Goal: Find specific page/section: Find specific page/section

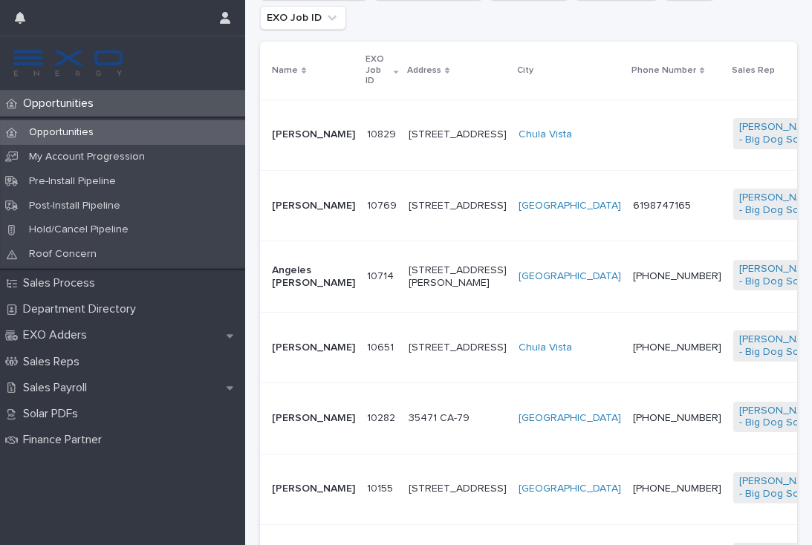
scroll to position [354, 0]
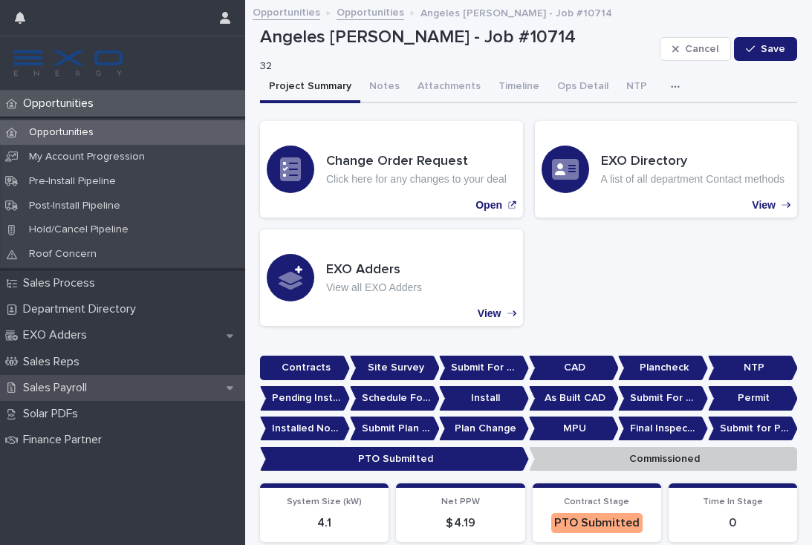
click at [73, 384] on p "Sales Payroll" at bounding box center [58, 388] width 82 height 14
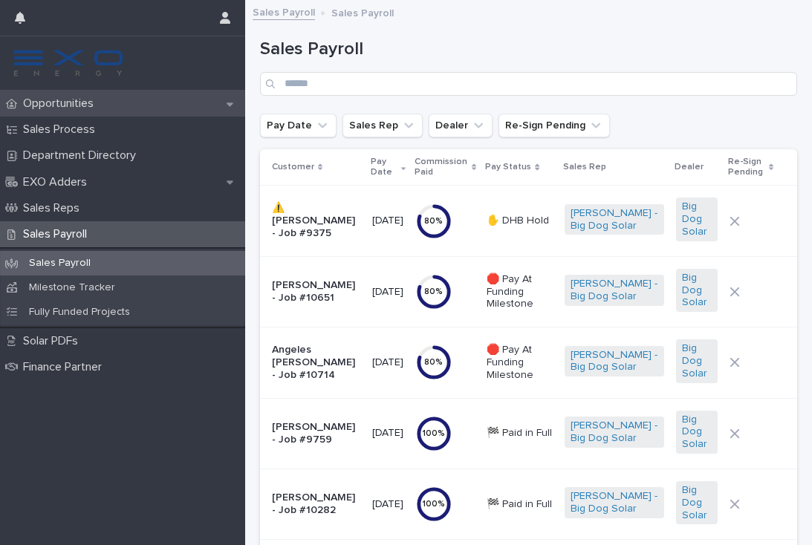
click at [62, 101] on p "Opportunities" at bounding box center [61, 104] width 88 height 14
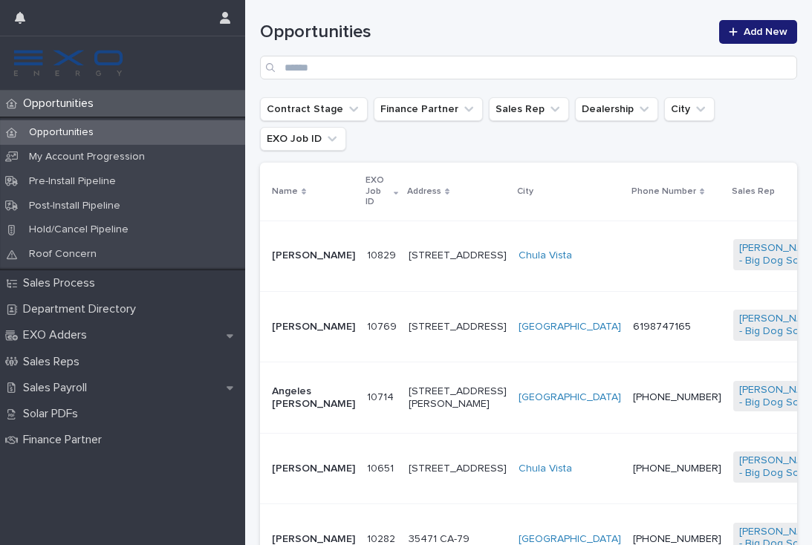
scroll to position [278, 0]
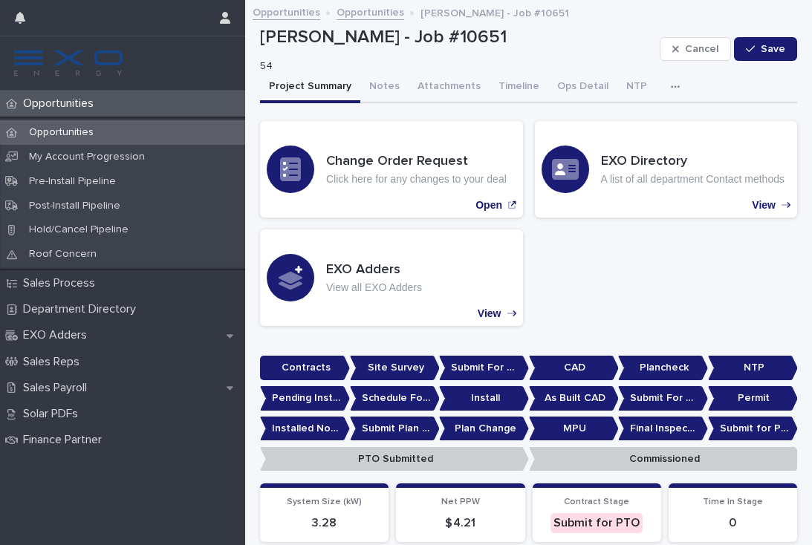
click at [71, 109] on p "Opportunities" at bounding box center [61, 104] width 88 height 14
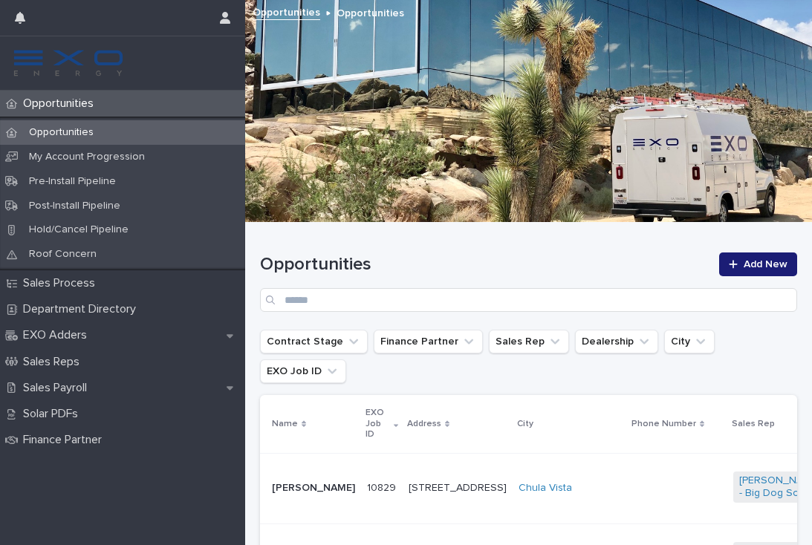
scroll to position [74, 0]
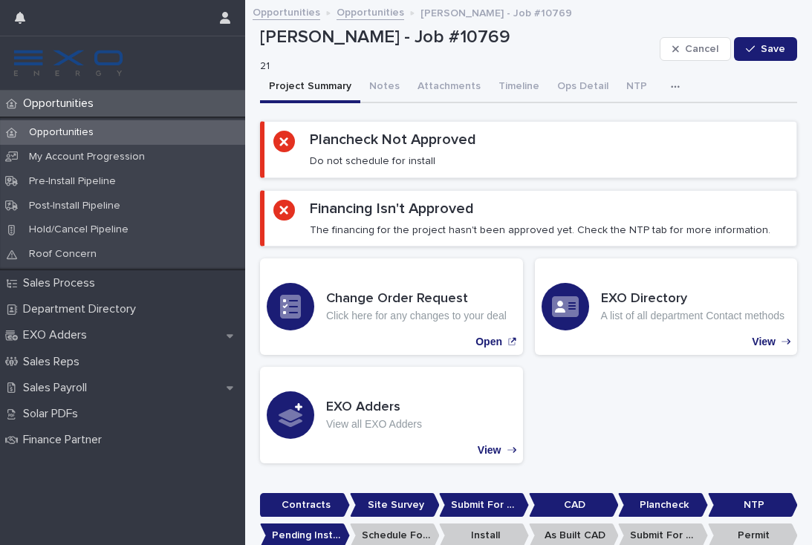
click at [75, 130] on p "Opportunities" at bounding box center [61, 132] width 88 height 13
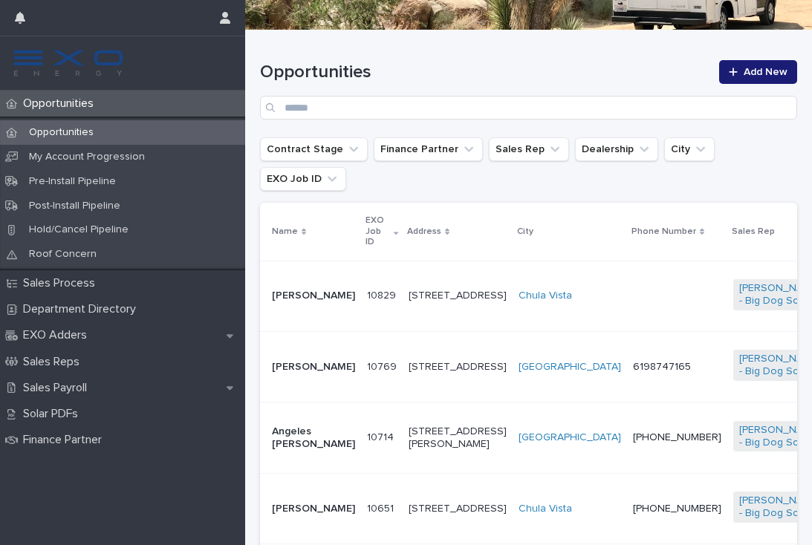
scroll to position [194, 0]
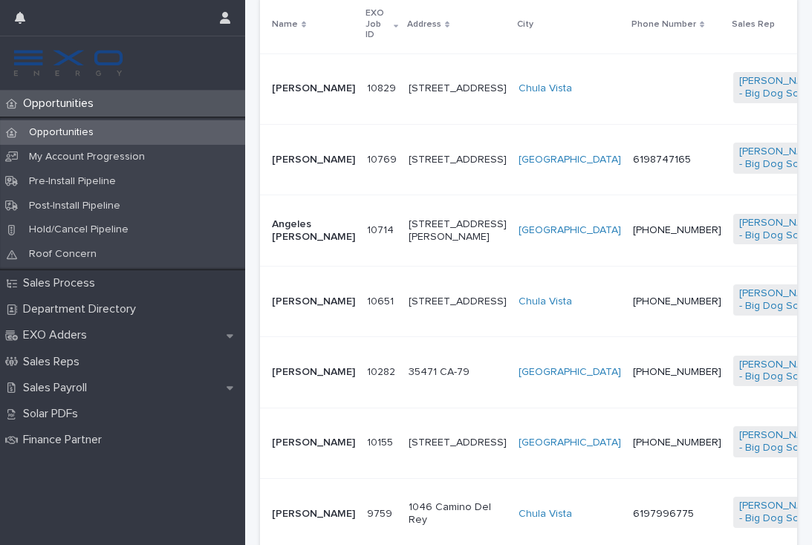
scroll to position [401, 0]
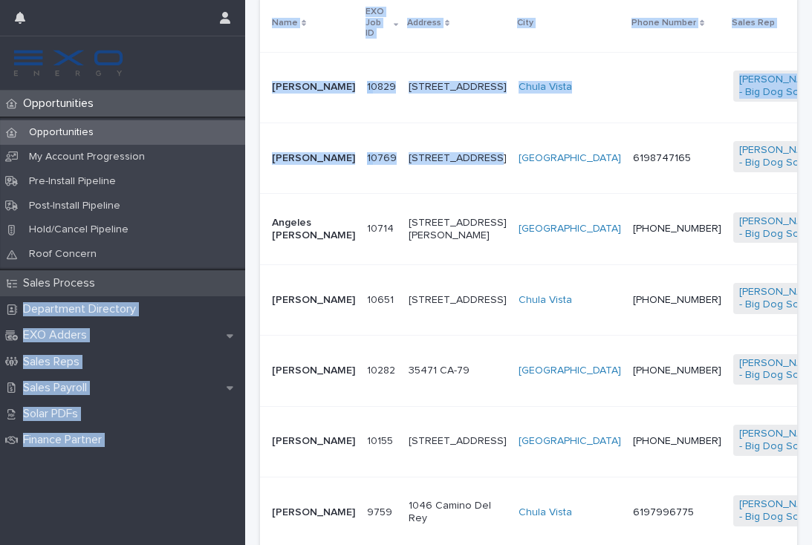
drag, startPoint x: 313, startPoint y: 233, endPoint x: 239, endPoint y: 290, distance: 93.1
click at [245, 288] on div "Opportunities Opportunities My Account Progression Pre-Install Pipeline Post-In…" at bounding box center [528, 491] width 567 height 1784
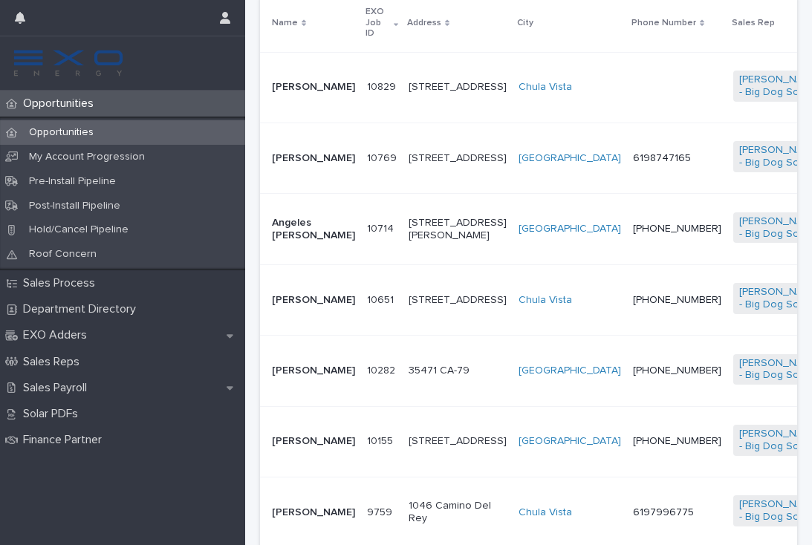
click at [333, 208] on td "Angeles [PERSON_NAME]" at bounding box center [310, 229] width 101 height 71
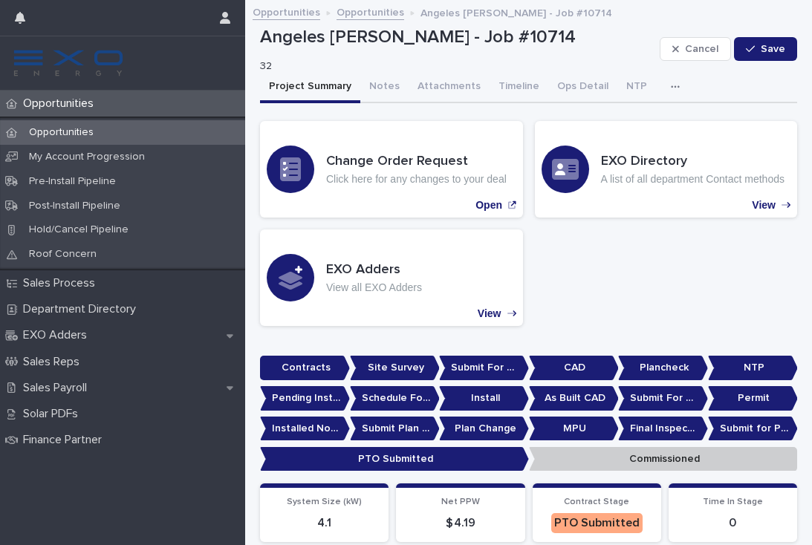
click at [68, 97] on p "Opportunities" at bounding box center [61, 104] width 88 height 14
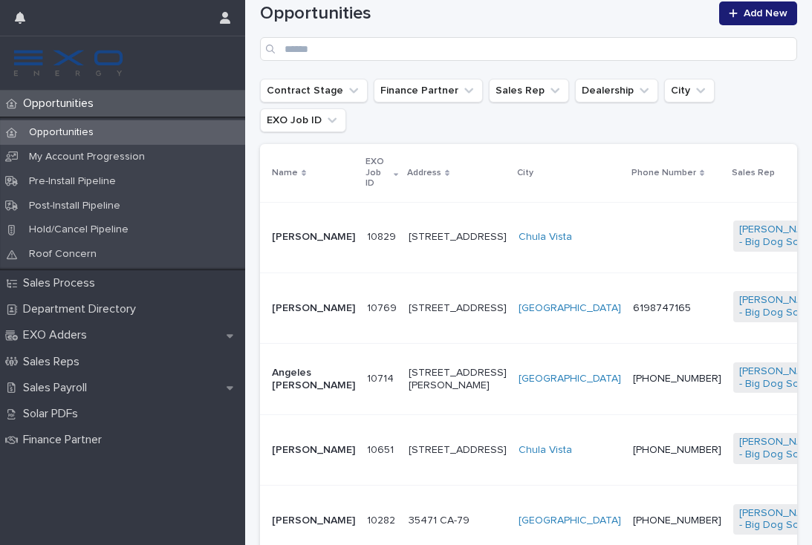
scroll to position [254, 0]
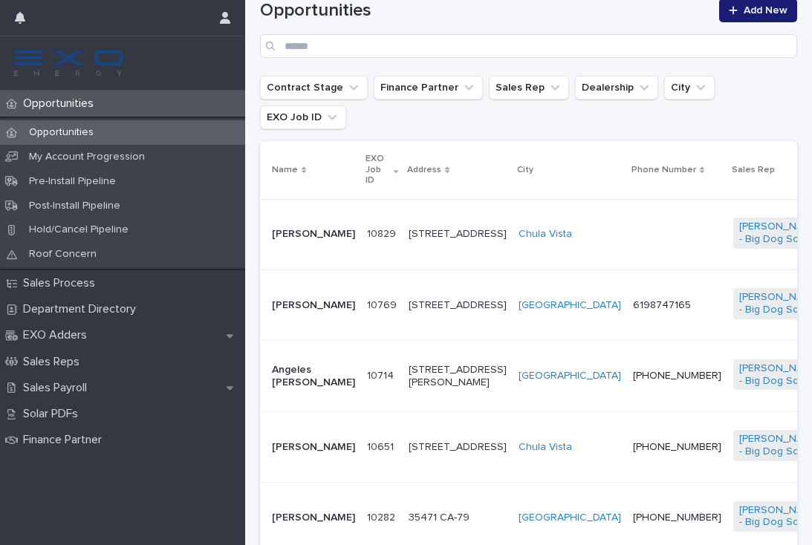
click at [328, 305] on td "[PERSON_NAME]" at bounding box center [310, 305] width 101 height 71
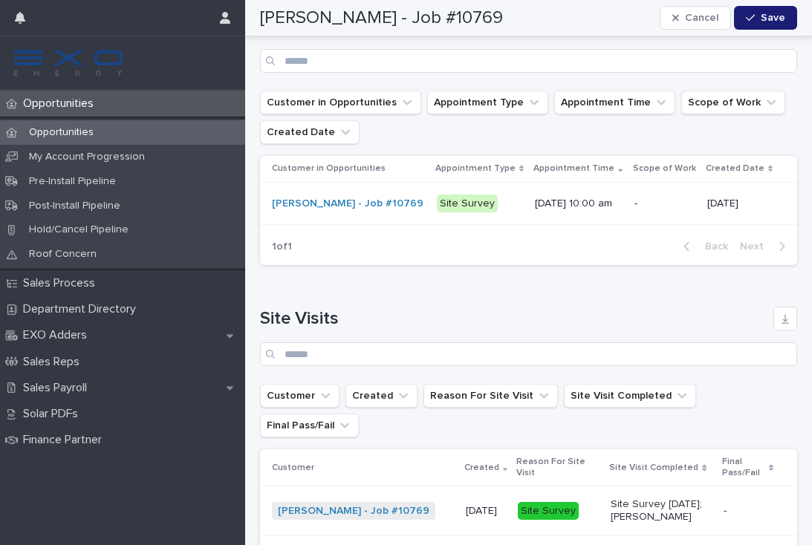
scroll to position [2089, 0]
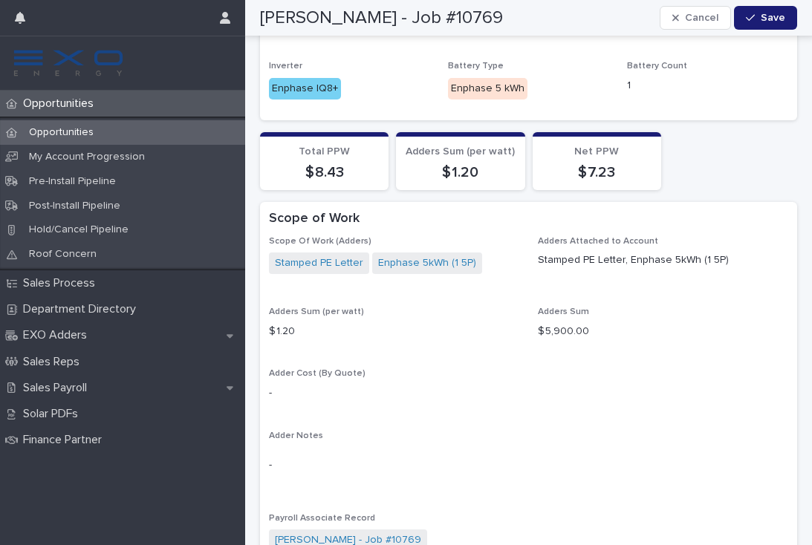
click at [59, 104] on p "Opportunities" at bounding box center [61, 104] width 88 height 14
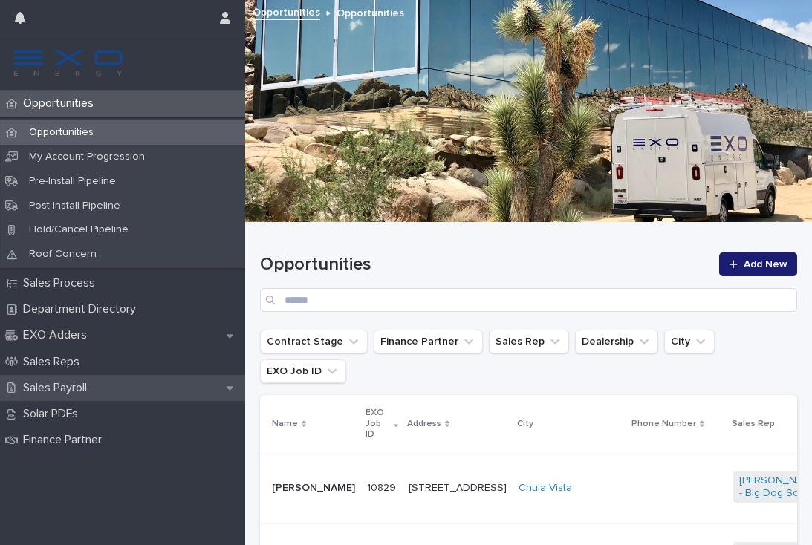
click at [80, 381] on p "Sales Payroll" at bounding box center [58, 388] width 82 height 14
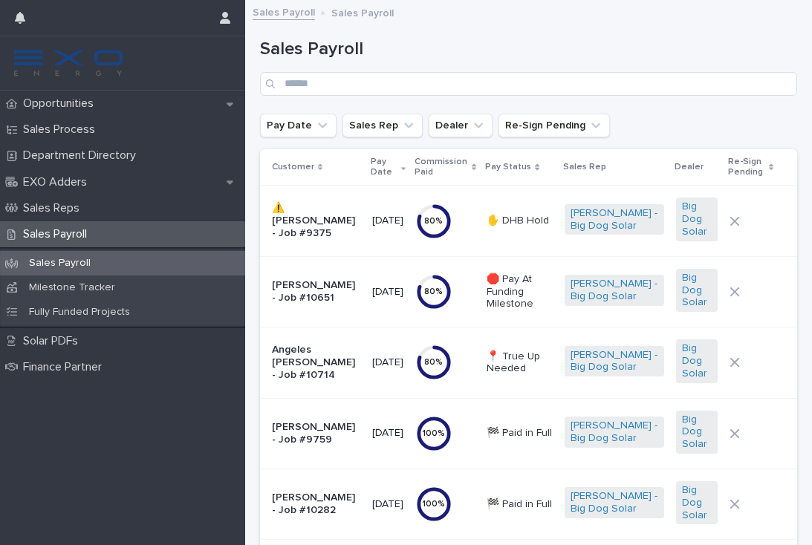
click at [343, 362] on p "Angeles [PERSON_NAME] - Job #10714" at bounding box center [316, 362] width 88 height 37
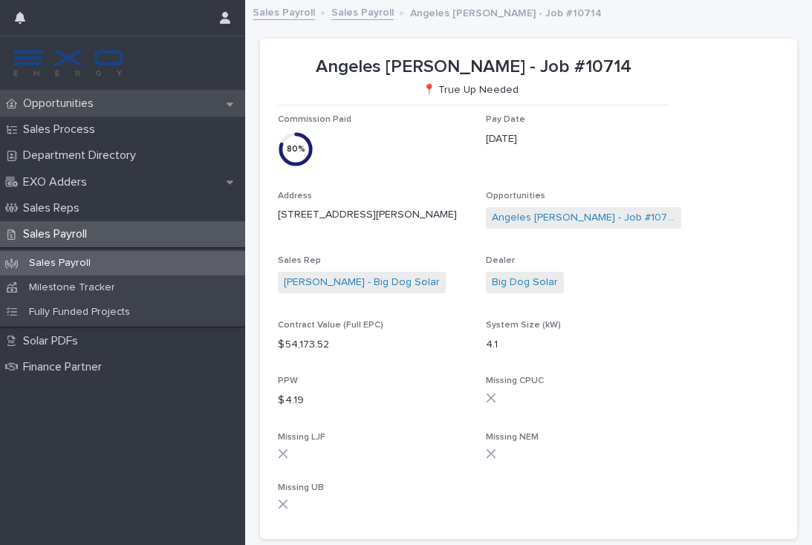
click at [57, 100] on p "Opportunities" at bounding box center [61, 104] width 88 height 14
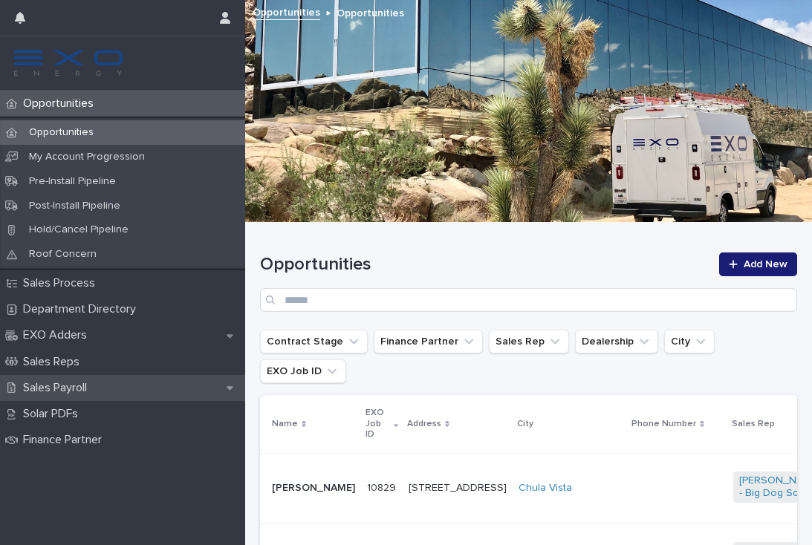
click at [56, 382] on p "Sales Payroll" at bounding box center [58, 388] width 82 height 14
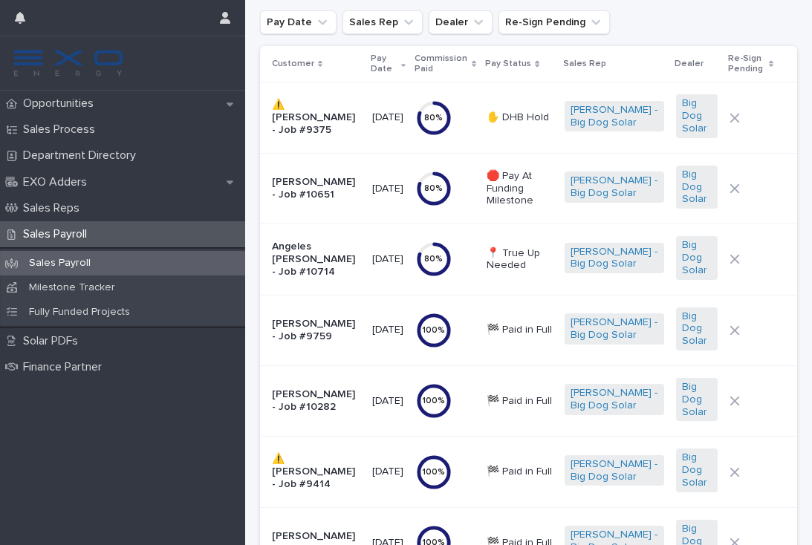
scroll to position [88, 0]
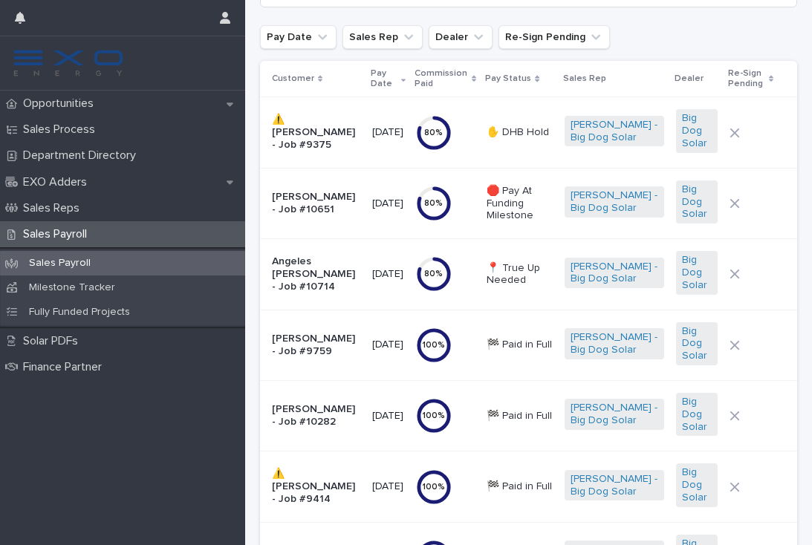
click at [356, 282] on div "Angeles [PERSON_NAME] - Job #10714" at bounding box center [316, 274] width 88 height 49
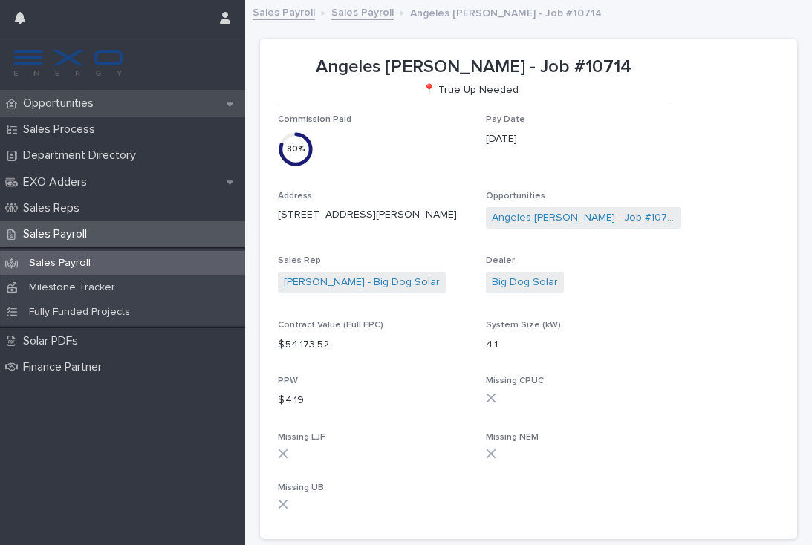
click at [76, 105] on p "Opportunities" at bounding box center [61, 104] width 88 height 14
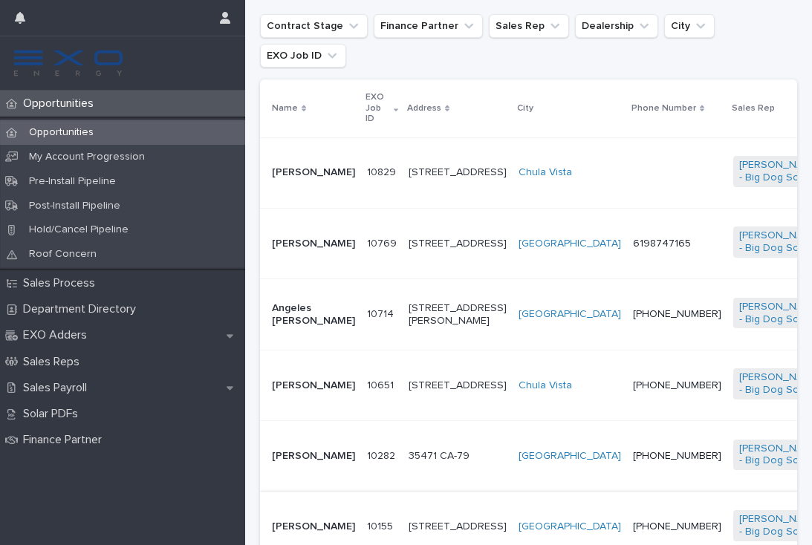
scroll to position [316, 0]
click at [361, 319] on td "10714 10714" at bounding box center [382, 313] width 42 height 71
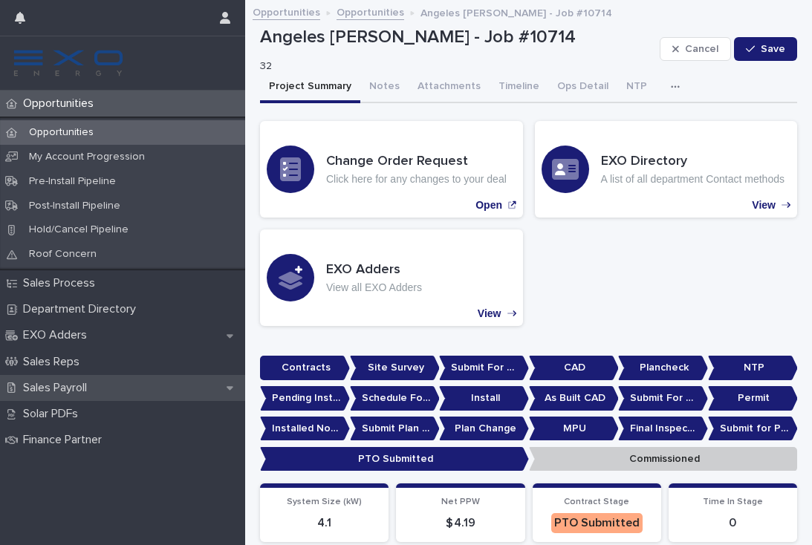
click at [71, 383] on p "Sales Payroll" at bounding box center [58, 388] width 82 height 14
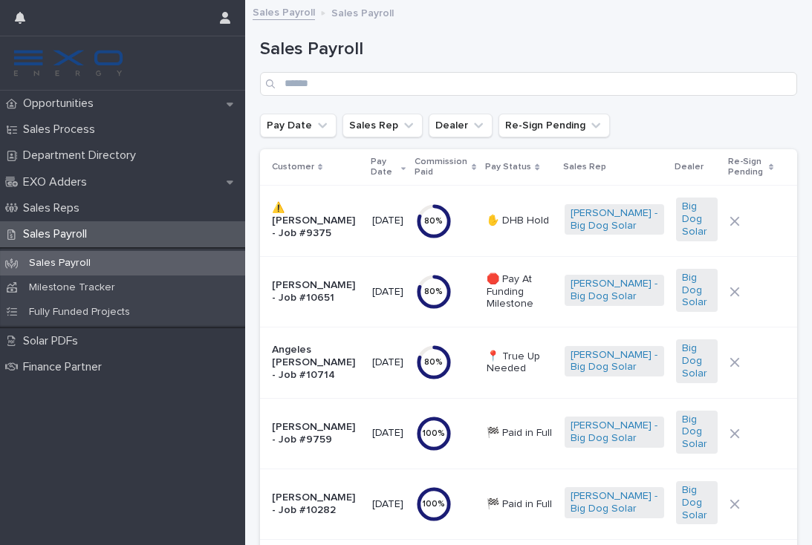
click at [342, 378] on td "Angeles [PERSON_NAME] - Job #10714" at bounding box center [313, 362] width 106 height 71
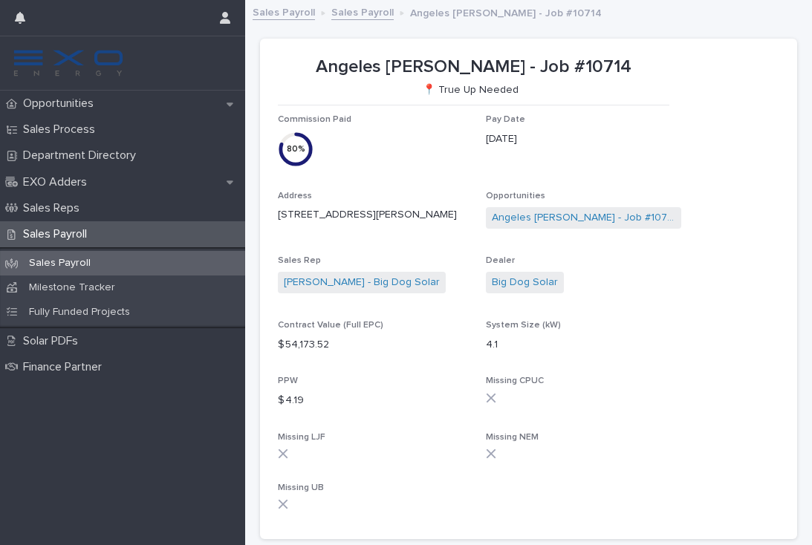
click at [342, 378] on p "PPW" at bounding box center [376, 381] width 196 height 10
click at [105, 102] on p "Opportunities" at bounding box center [61, 104] width 88 height 14
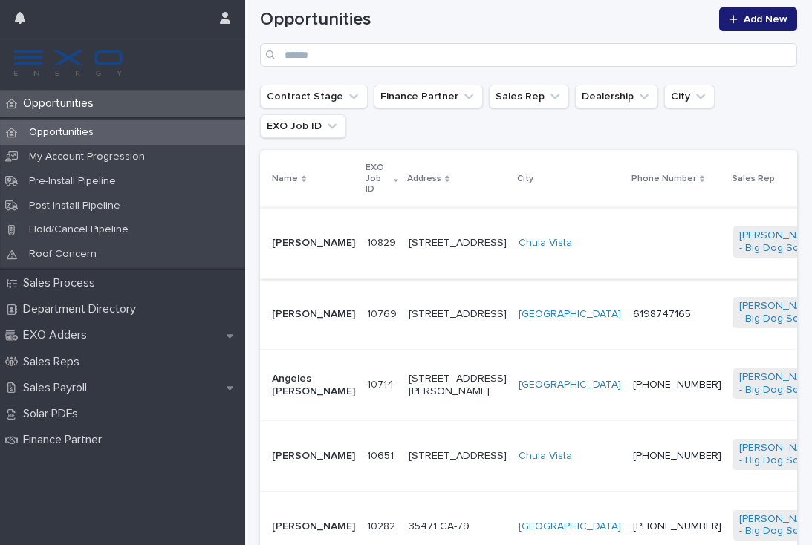
scroll to position [263, 0]
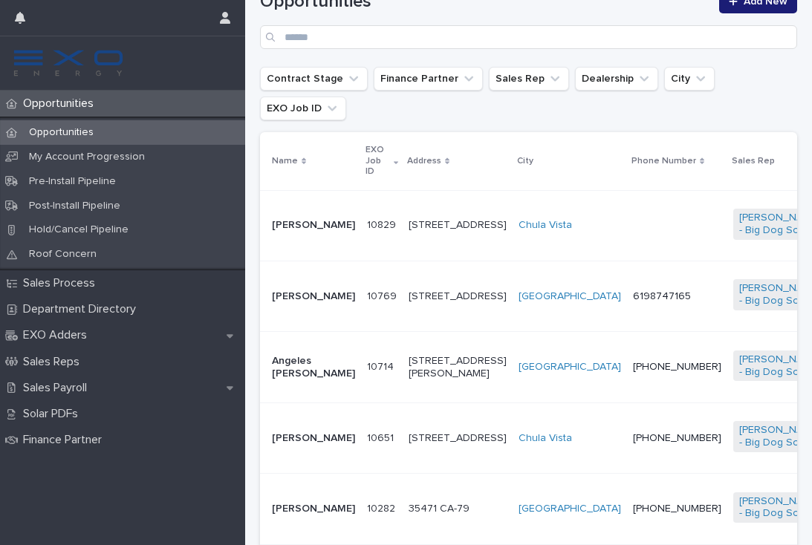
click at [361, 370] on td "10714 10714" at bounding box center [382, 367] width 42 height 71
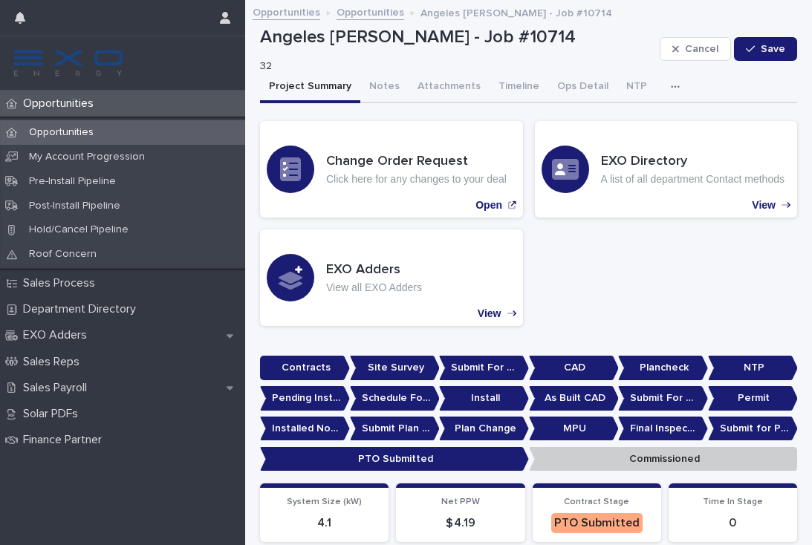
click at [662, 79] on button "button" at bounding box center [678, 87] width 33 height 30
click at [624, 128] on button "Activity" at bounding box center [624, 125] width 98 height 22
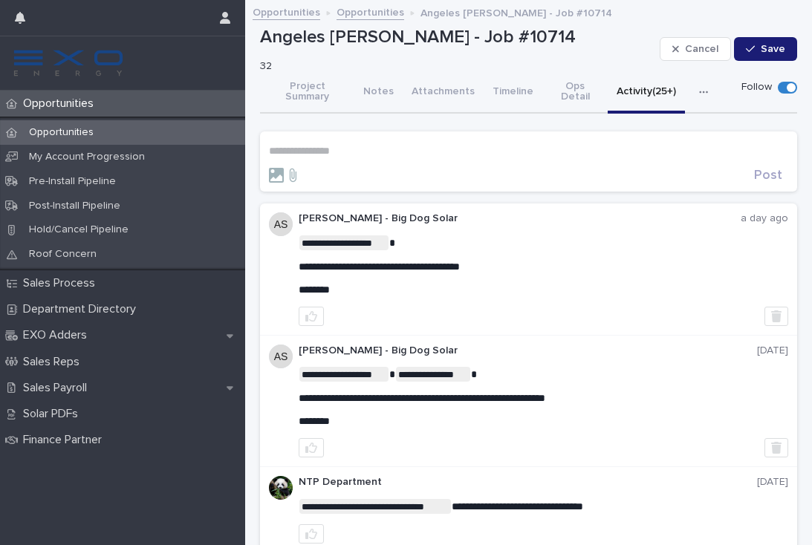
click at [348, 145] on p "**********" at bounding box center [528, 151] width 519 height 13
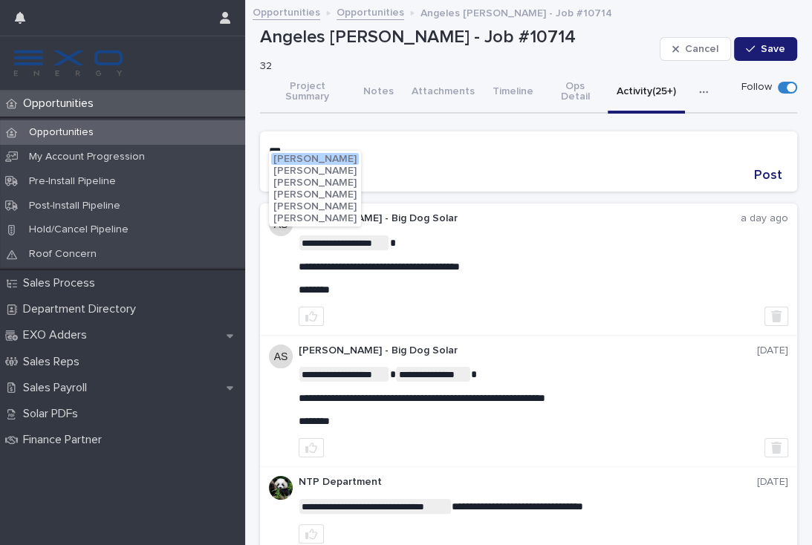
click at [348, 157] on span "Christophe Bassett" at bounding box center [314, 159] width 83 height 10
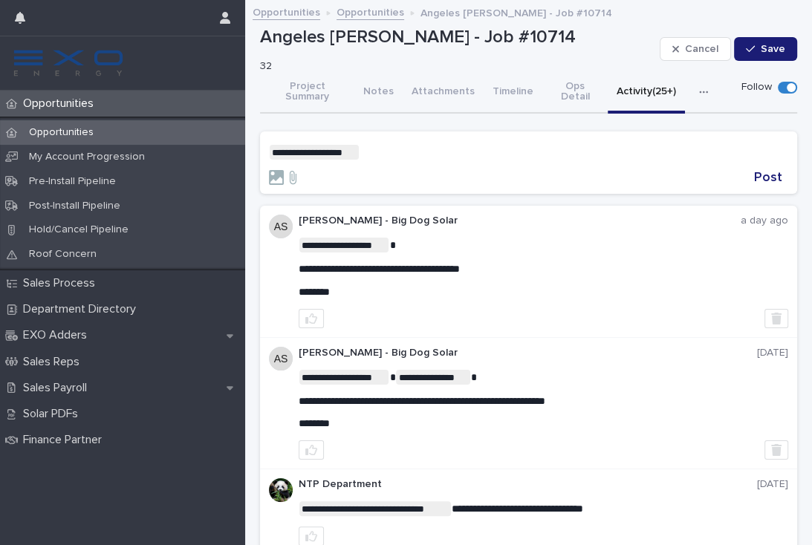
click at [416, 145] on p "**********" at bounding box center [528, 152] width 519 height 15
click at [426, 174] on span "Dealer Support" at bounding box center [401, 172] width 75 height 10
click at [483, 145] on p "**********" at bounding box center [528, 152] width 519 height 15
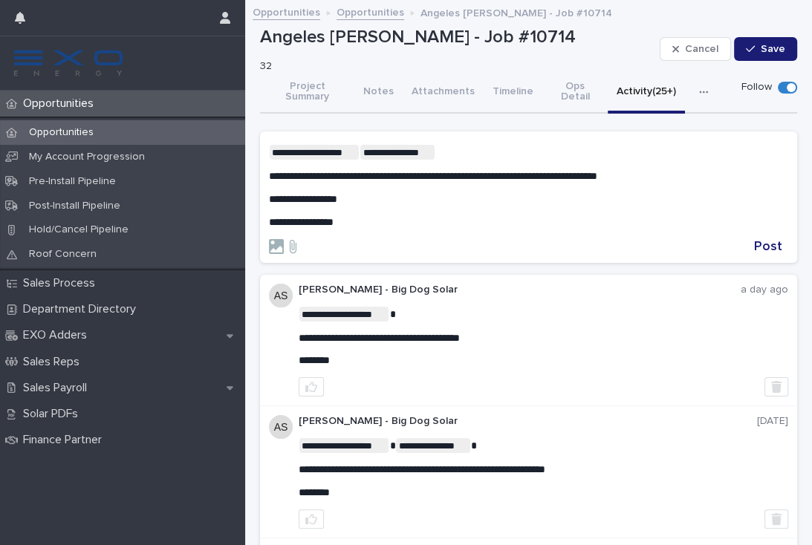
click at [450, 171] on span "**********" at bounding box center [433, 176] width 328 height 10
click at [358, 193] on p "**********" at bounding box center [528, 199] width 519 height 13
click at [766, 240] on span "Post" at bounding box center [768, 246] width 28 height 13
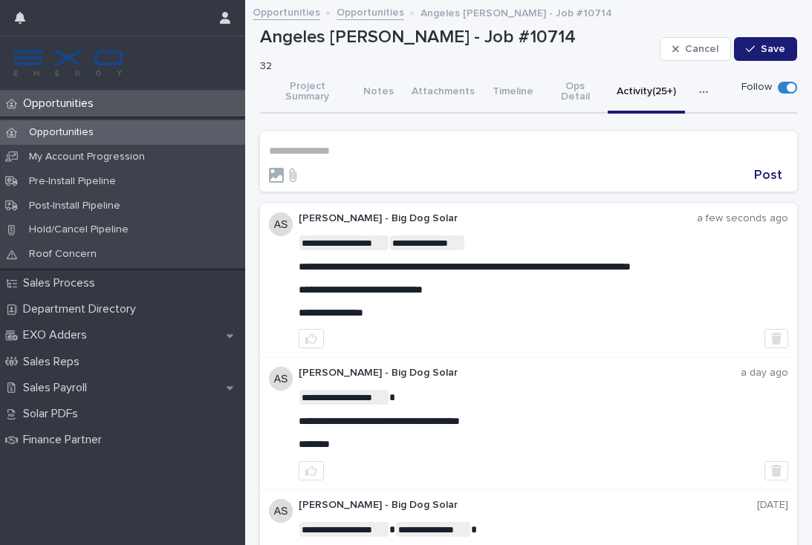
click at [7, 544] on div "Opportunities Opportunities My Account Progression Pre-Install Pipeline Post-In…" at bounding box center [122, 318] width 245 height 454
click at [68, 106] on p "Opportunities" at bounding box center [61, 104] width 88 height 14
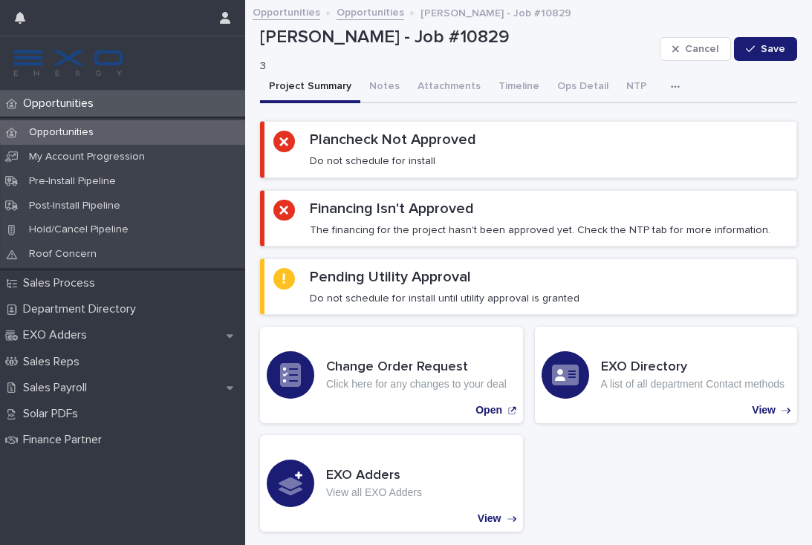
click at [73, 110] on p "Opportunities" at bounding box center [61, 104] width 88 height 14
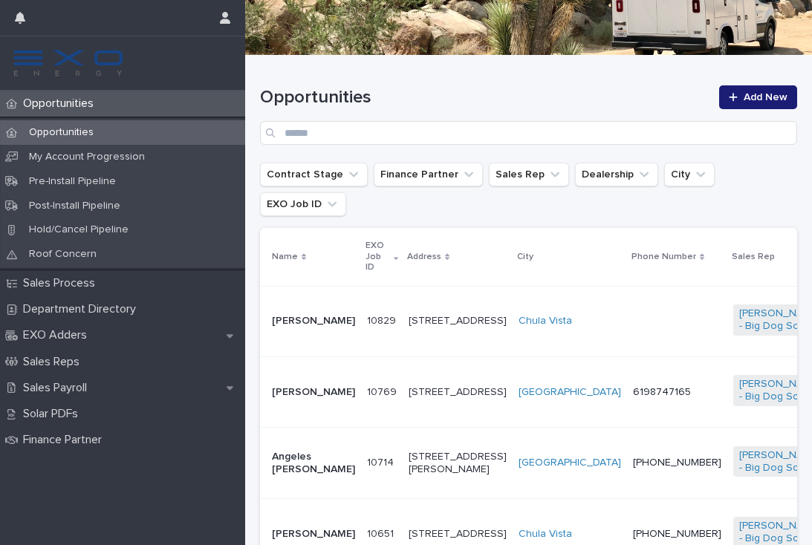
scroll to position [192, 0]
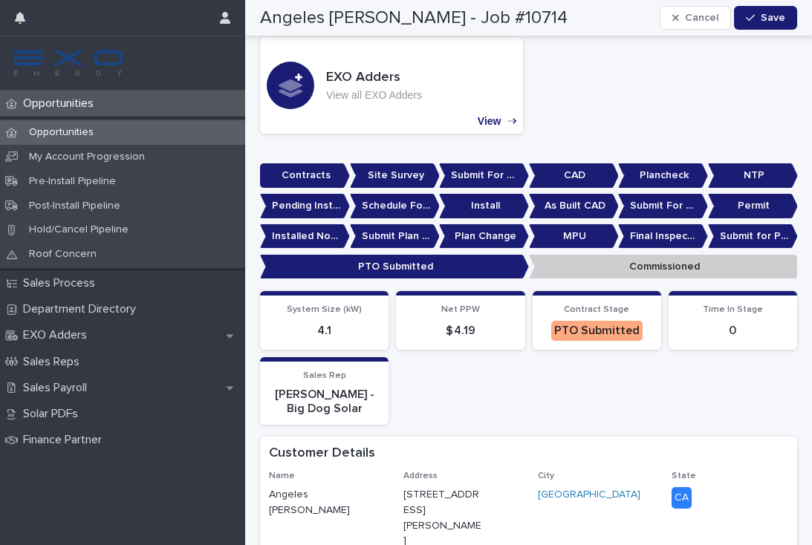
click at [71, 108] on p "Opportunities" at bounding box center [61, 104] width 88 height 14
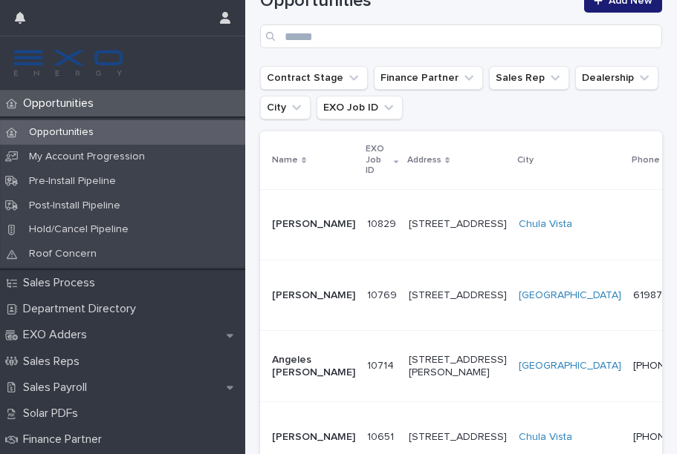
scroll to position [264, 0]
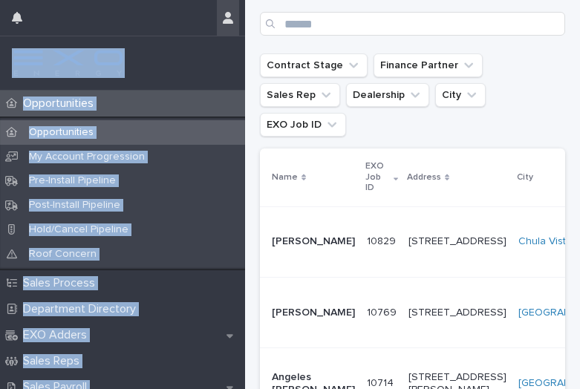
drag, startPoint x: 247, startPoint y: 19, endPoint x: 229, endPoint y: 23, distance: 17.5
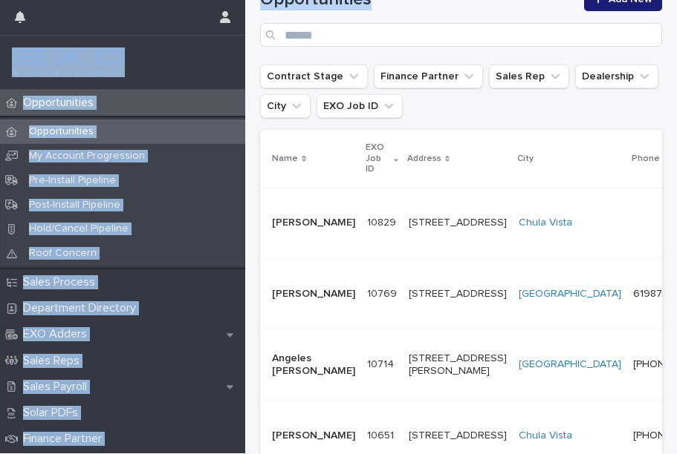
click at [419, 7] on h1 "Opportunities" at bounding box center [417, 1] width 315 height 22
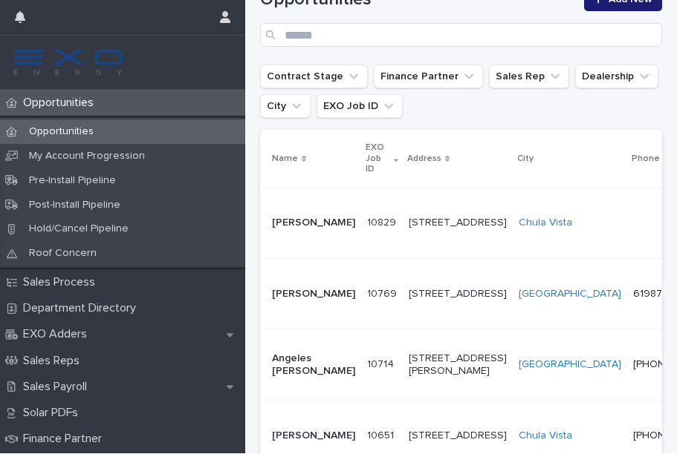
drag, startPoint x: 242, startPoint y: 53, endPoint x: 234, endPoint y: 54, distance: 8.2
click at [234, 54] on div at bounding box center [122, 62] width 245 height 53
drag, startPoint x: 1, startPoint y: 400, endPoint x: 4, endPoint y: 452, distance: 52.1
click at [4, 452] on div "Opportunities Opportunities My Account Progression Pre-Install Pipeline Post-In…" at bounding box center [122, 273] width 245 height 364
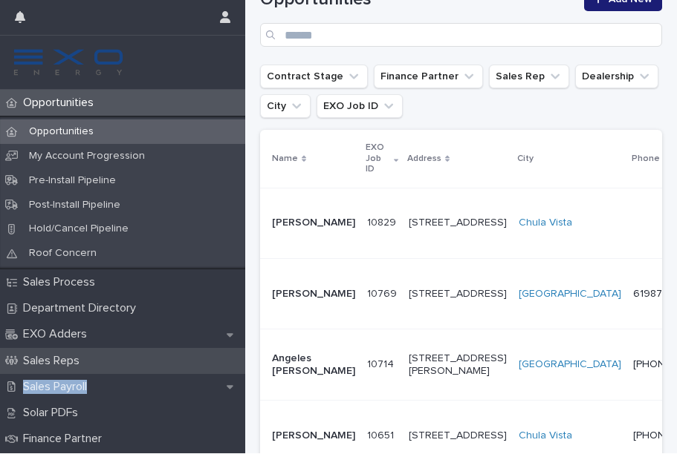
drag, startPoint x: 25, startPoint y: 434, endPoint x: 91, endPoint y: 359, distance: 99.5
click at [91, 359] on div "Opportunities Opportunities My Account Progression Pre-Install Pipeline Post-In…" at bounding box center [122, 272] width 245 height 362
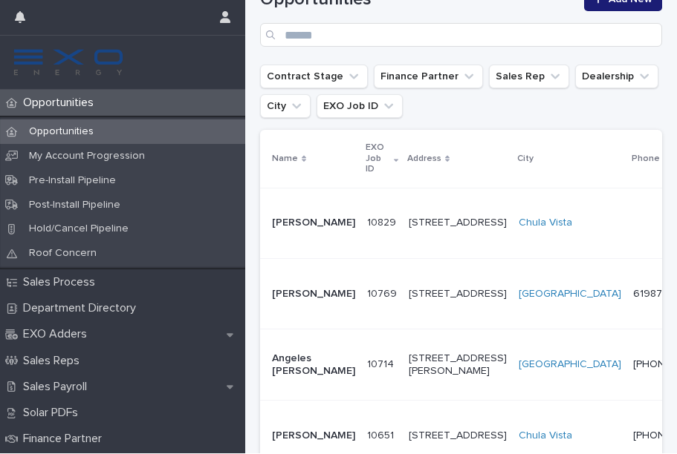
click at [325, 267] on td "[PERSON_NAME]" at bounding box center [310, 294] width 101 height 71
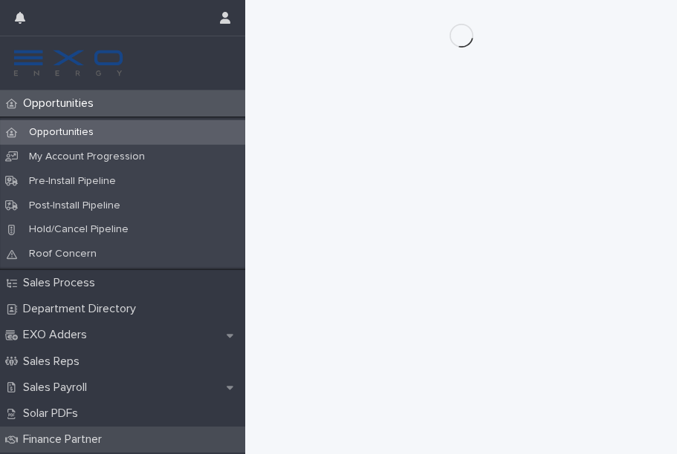
click at [0, 436] on div "Finance Partner" at bounding box center [122, 440] width 245 height 26
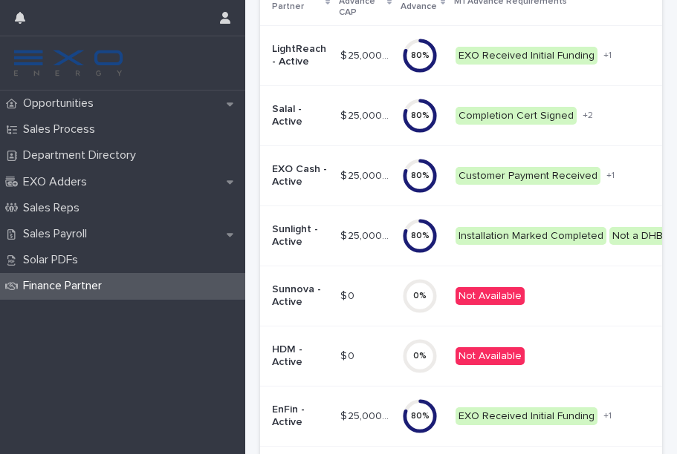
scroll to position [331, 0]
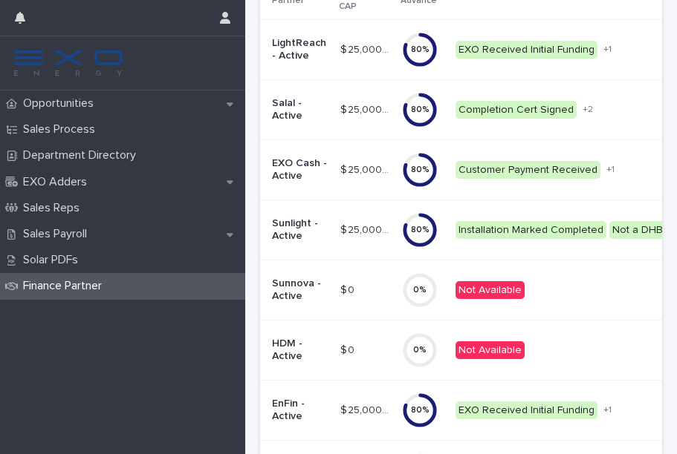
click at [625, 351] on div "Not Available + 0" at bounding box center [585, 351] width 260 height 19
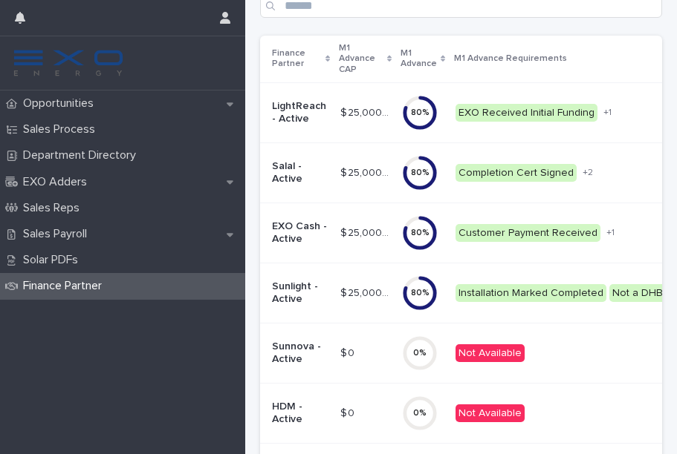
scroll to position [269, 0]
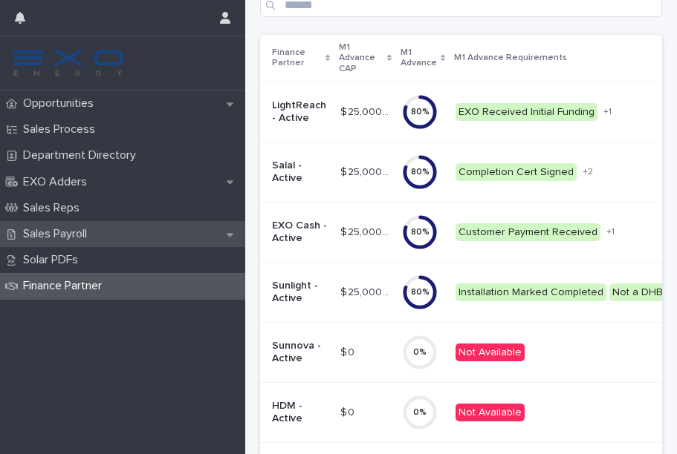
click at [45, 231] on p "Sales Payroll" at bounding box center [58, 234] width 82 height 14
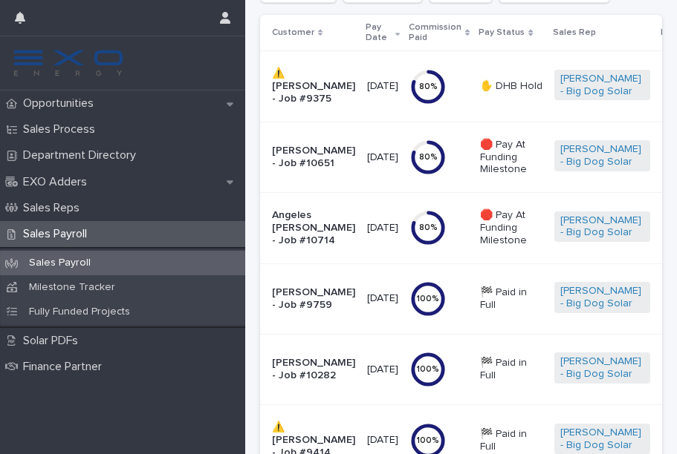
scroll to position [143, 0]
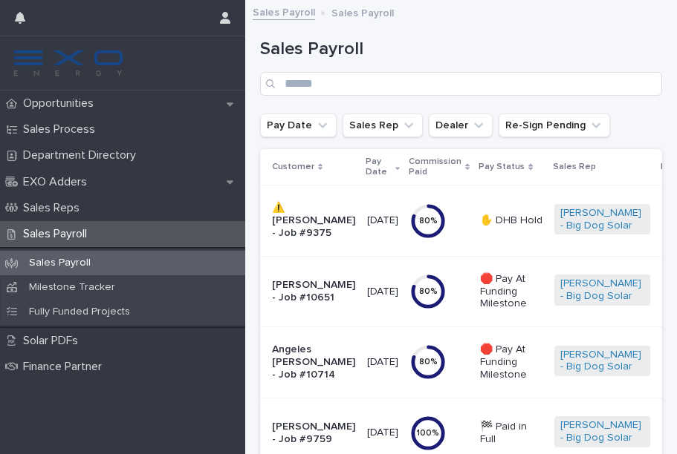
click at [379, 398] on td "[DATE]" at bounding box center [382, 362] width 43 height 71
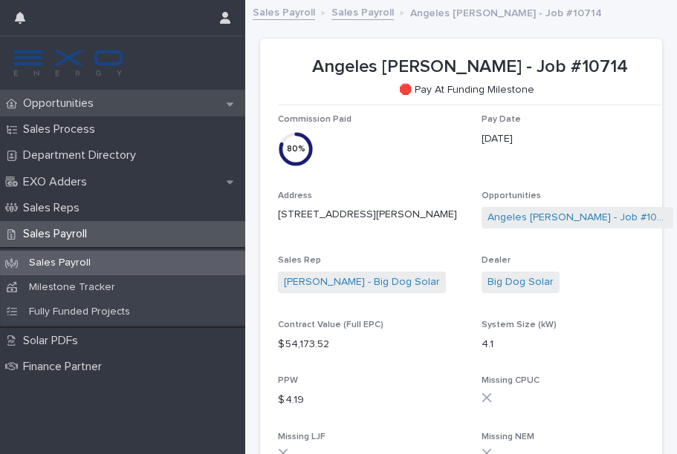
click at [54, 108] on p "Opportunities" at bounding box center [61, 104] width 88 height 14
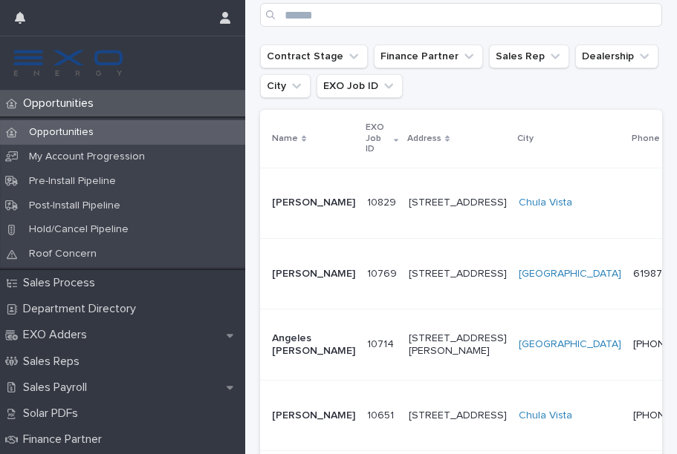
scroll to position [293, 0]
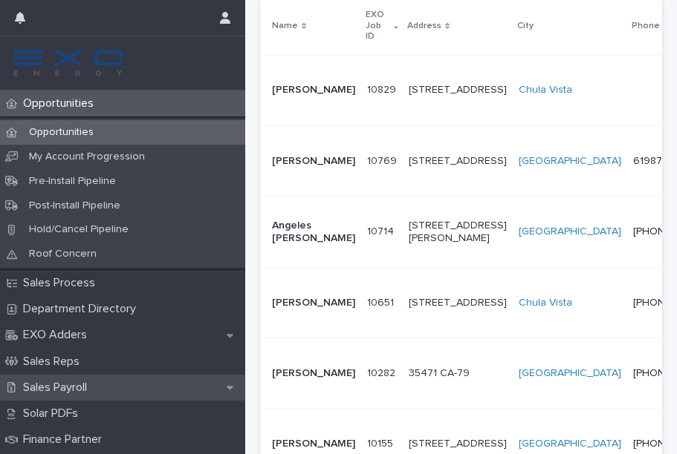
click at [76, 381] on p "Sales Payroll" at bounding box center [58, 388] width 82 height 14
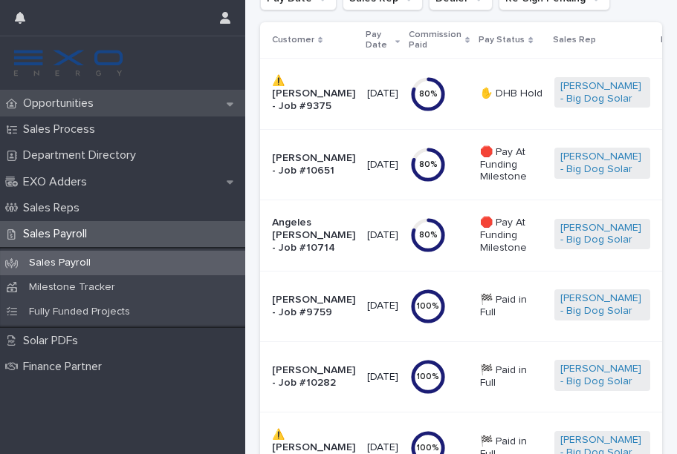
click at [74, 100] on p "Opportunities" at bounding box center [61, 104] width 88 height 14
